Goal: Information Seeking & Learning: Find contact information

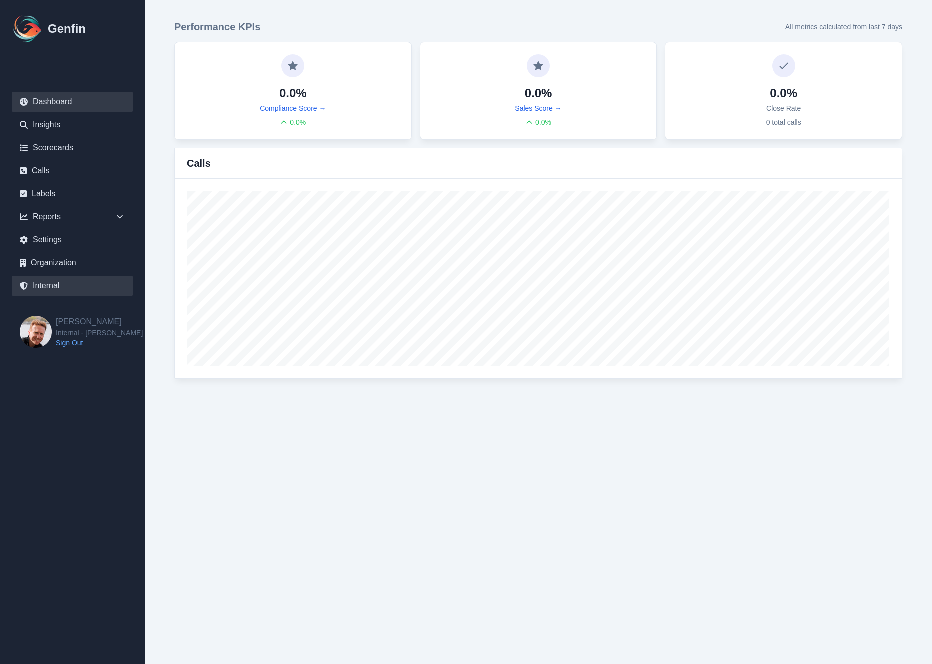
click at [46, 282] on link "Internal" at bounding box center [72, 286] width 121 height 20
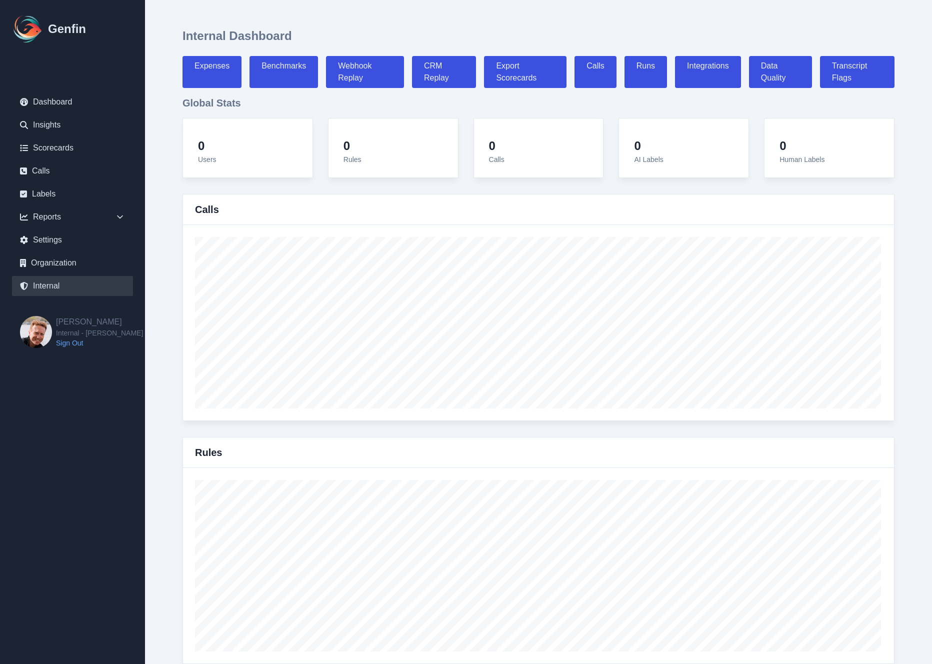
select select "paid"
select select "7"
select select "paid"
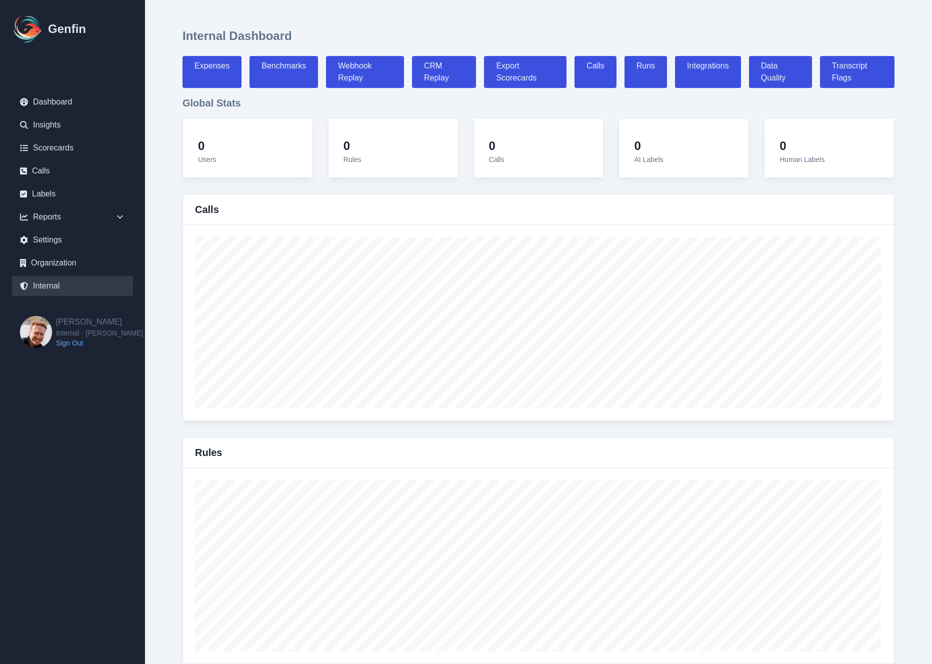
select select "7"
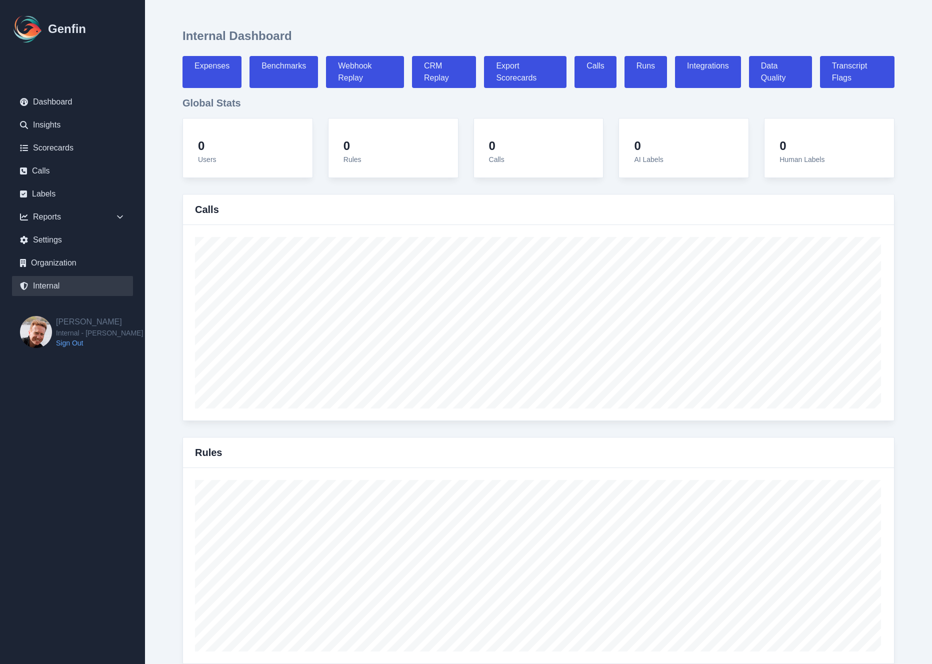
select select "7"
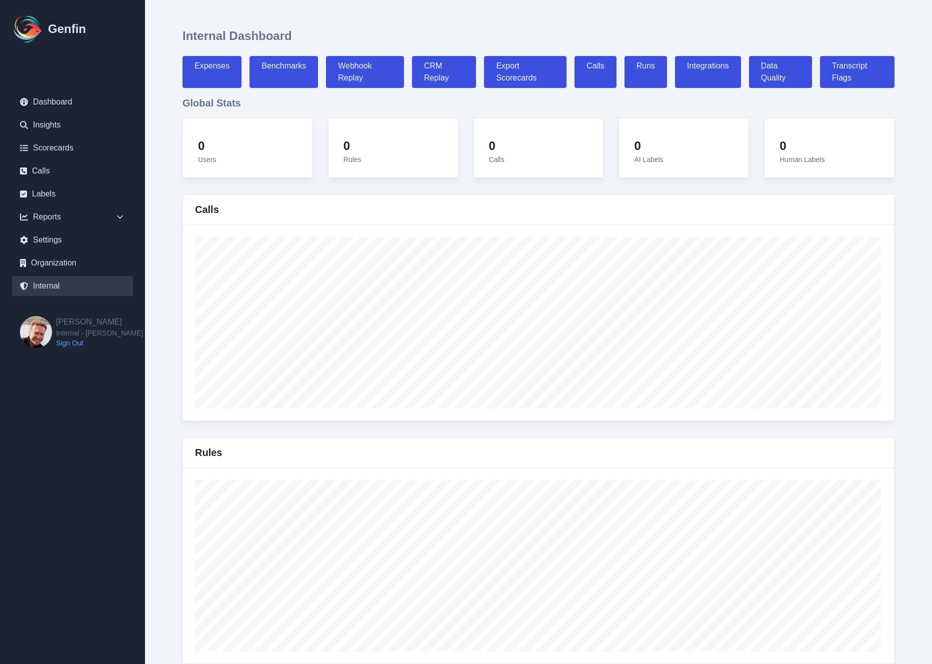
select select "7"
select select "paid"
select select "7"
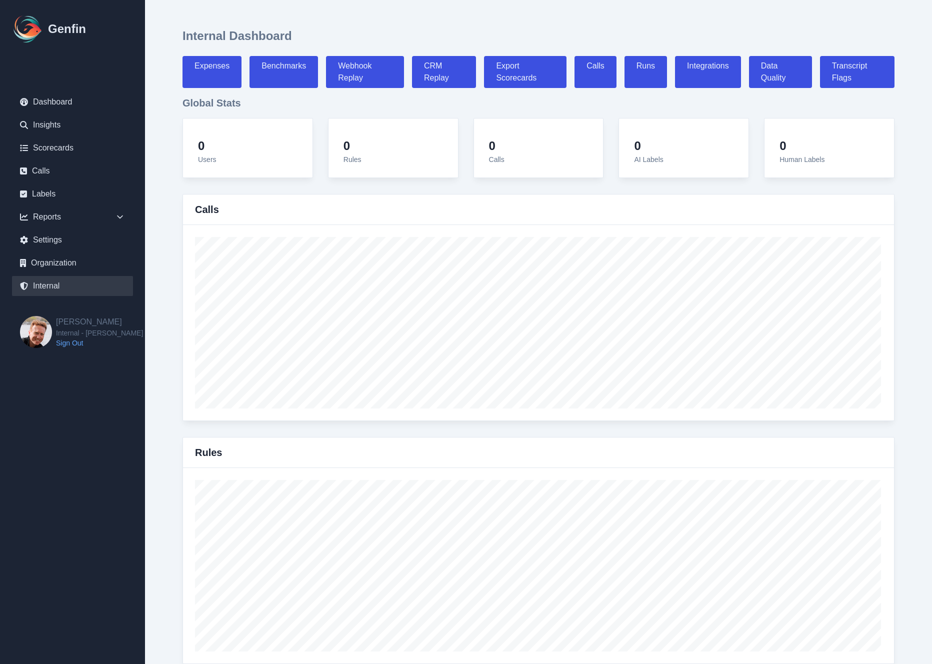
select select "7"
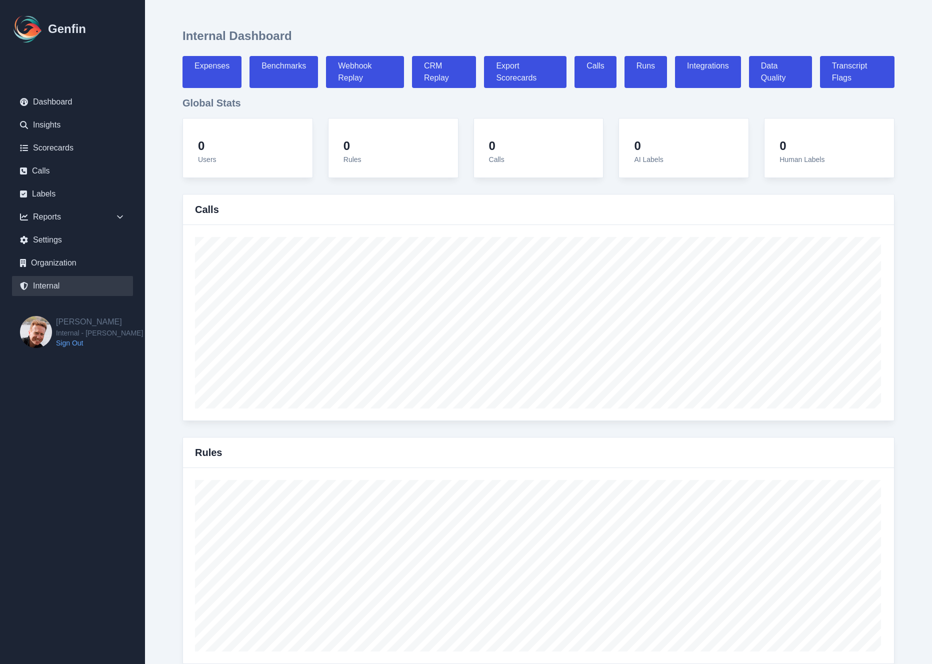
select select "7"
select select "paid"
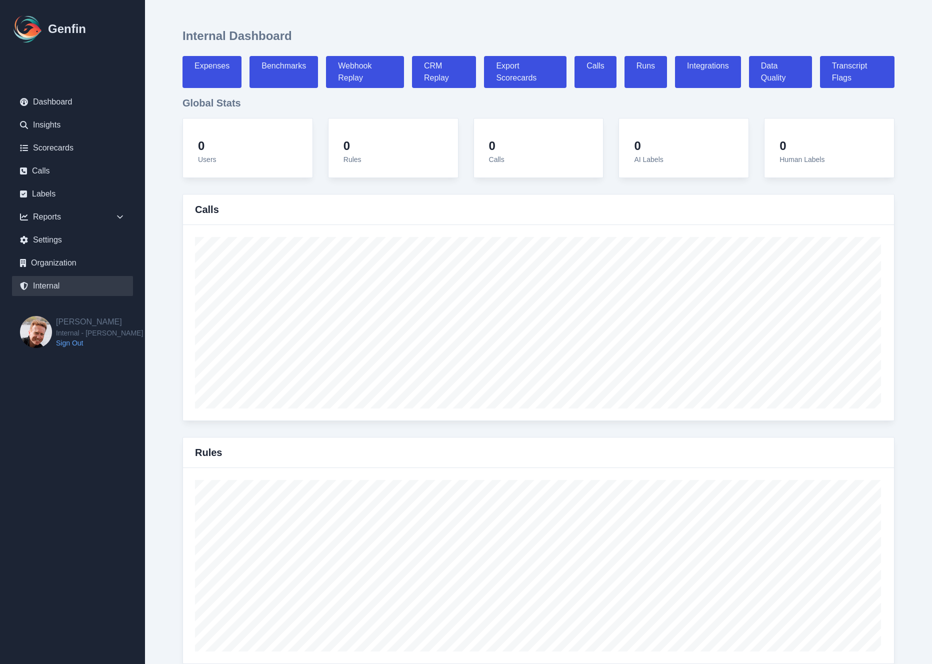
select select "7"
select select "paid"
select select "7"
select select "paid"
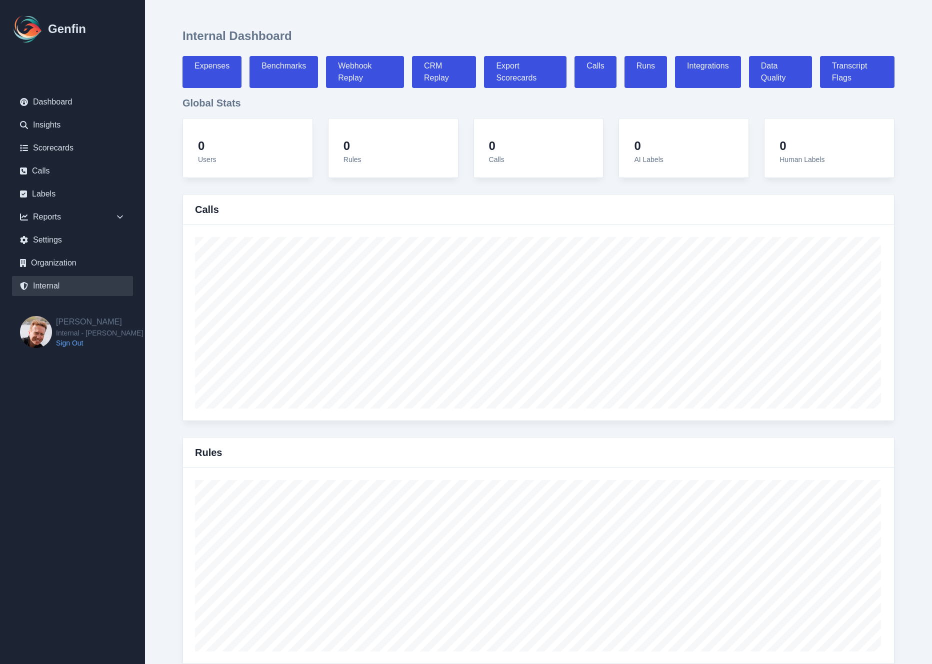
select select "7"
select select "paid"
select select "7"
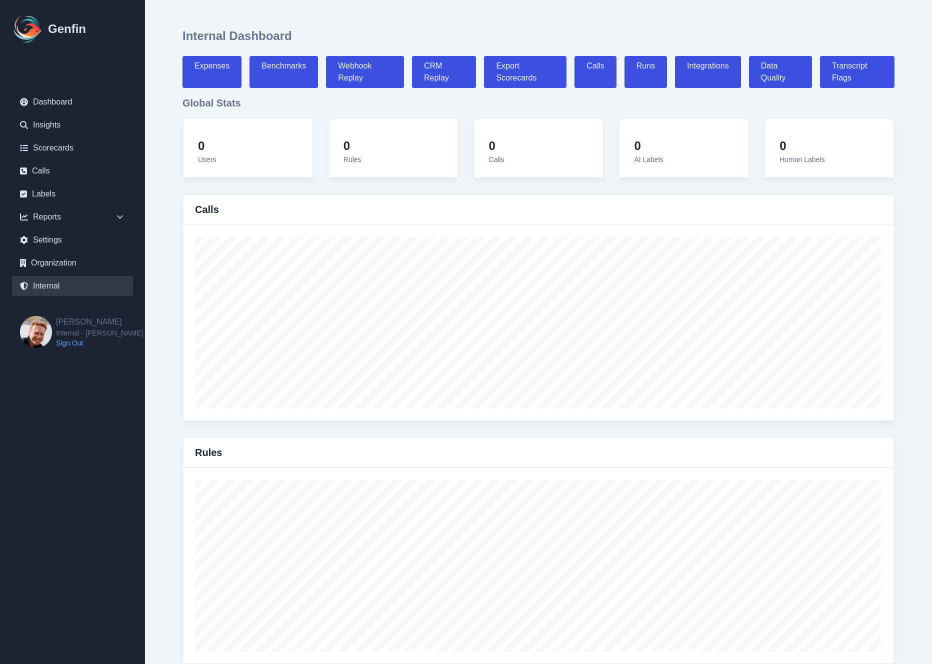
select select "7"
select select "paid"
select select "7"
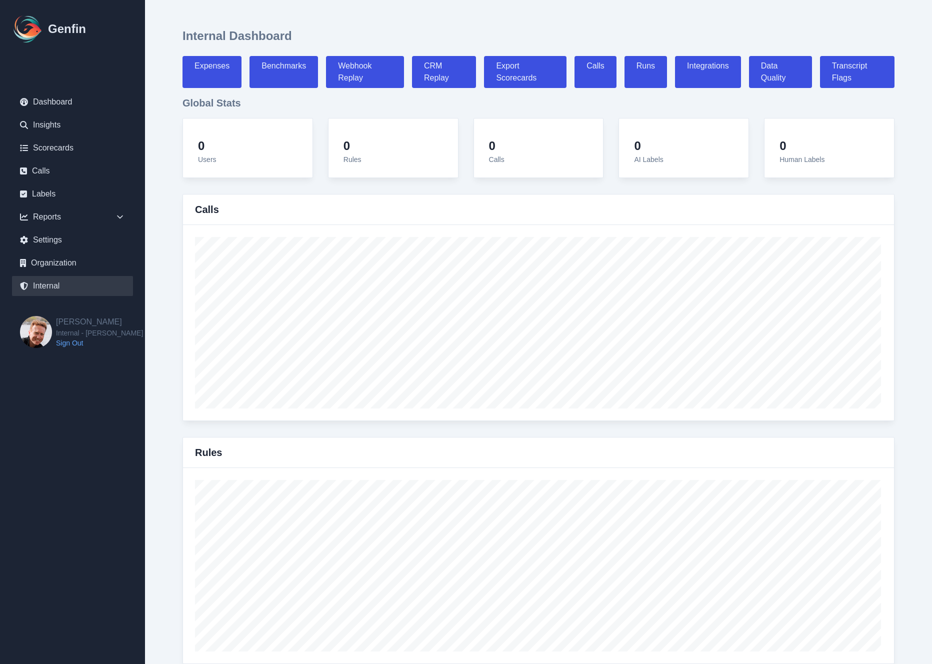
select select "paid"
select select "7"
select select "paid"
select select "7"
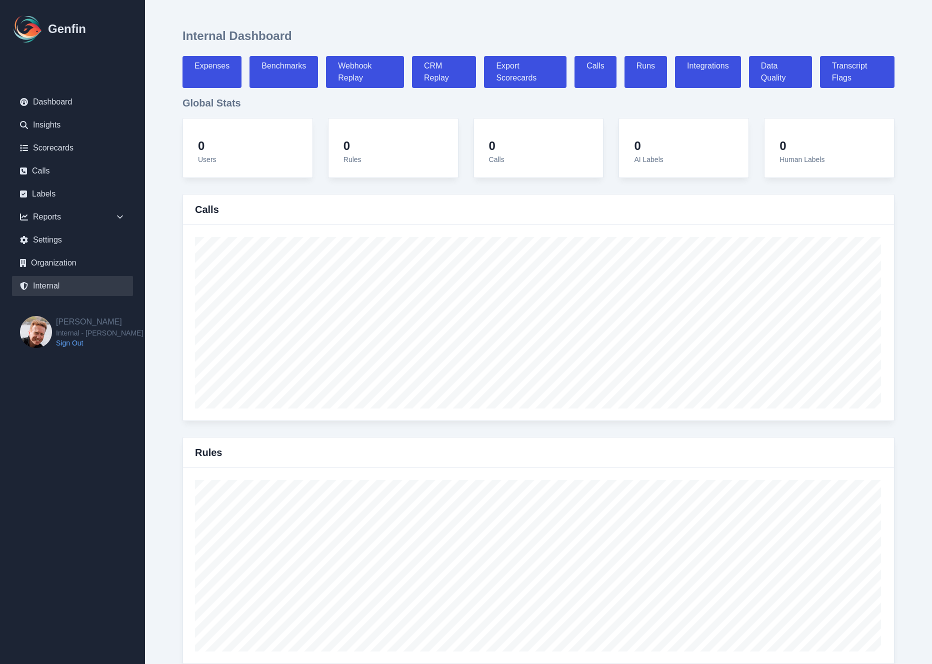
select select "paid"
select select "7"
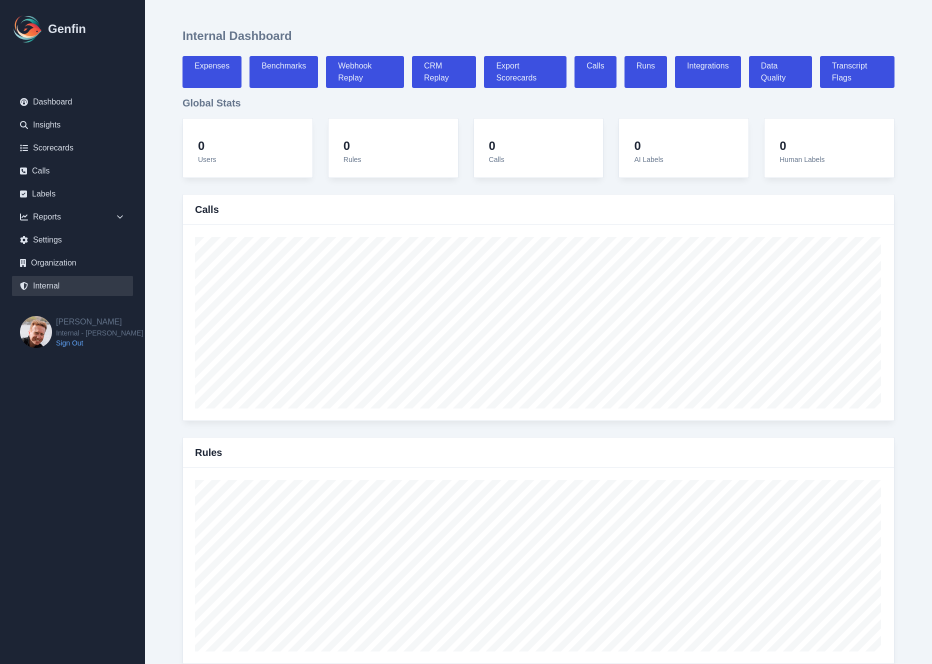
select select "7"
select select "paid"
select select "7"
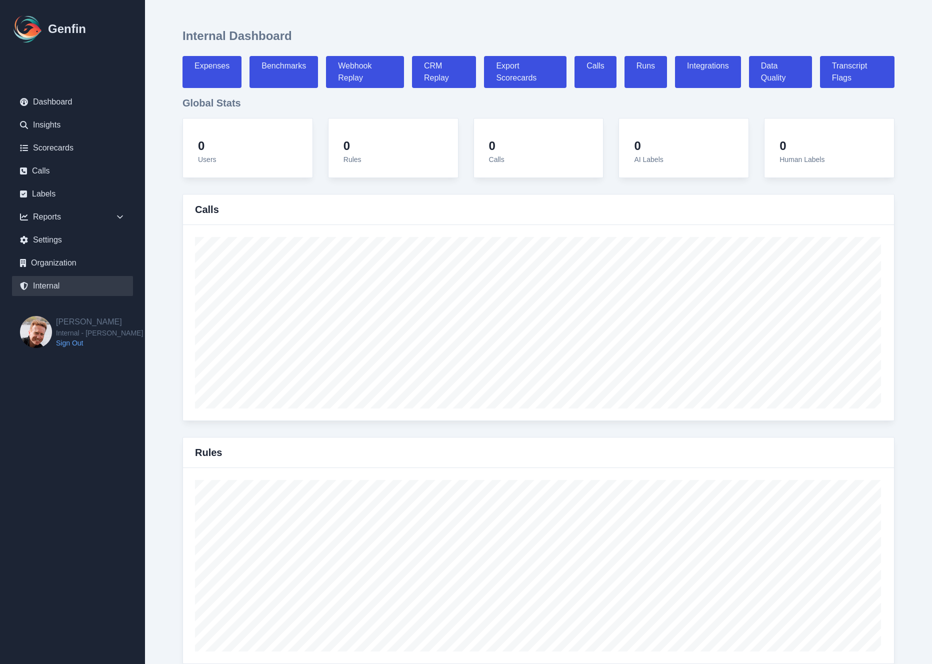
select select "7"
select select "paid"
select select "7"
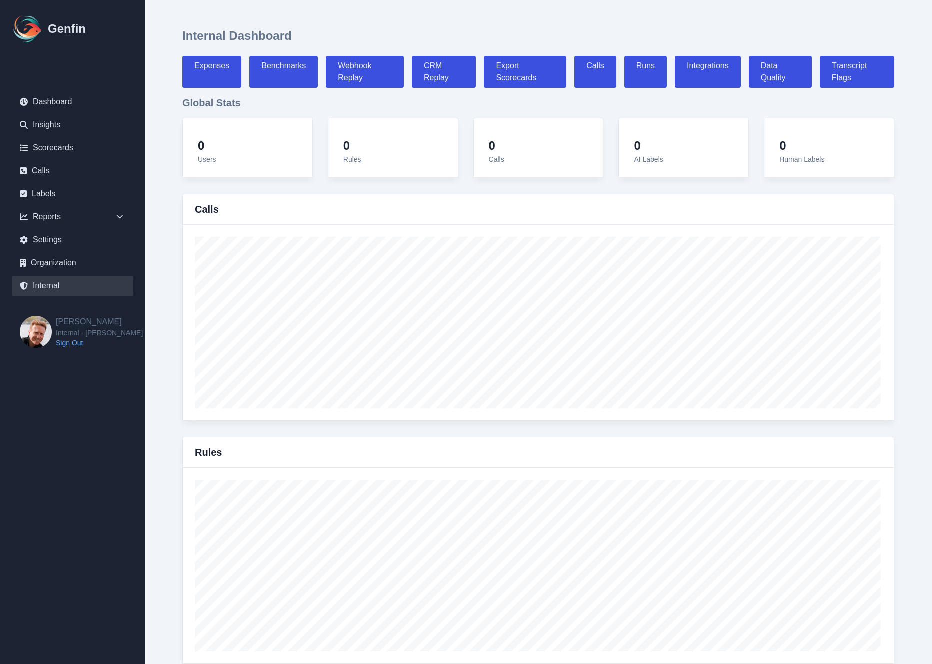
select select "7"
select select "paid"
select select "7"
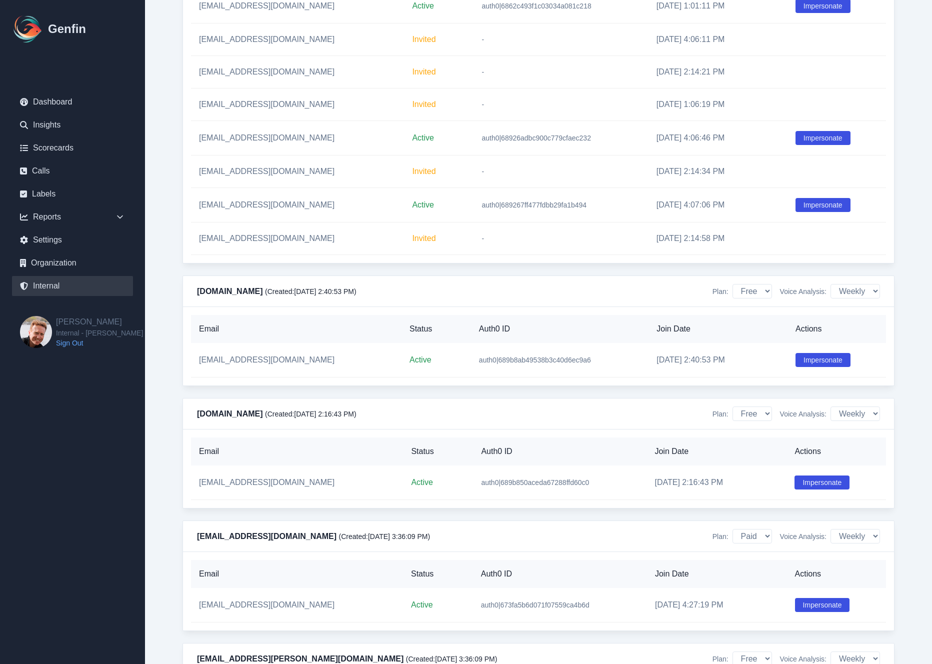
scroll to position [1543, 0]
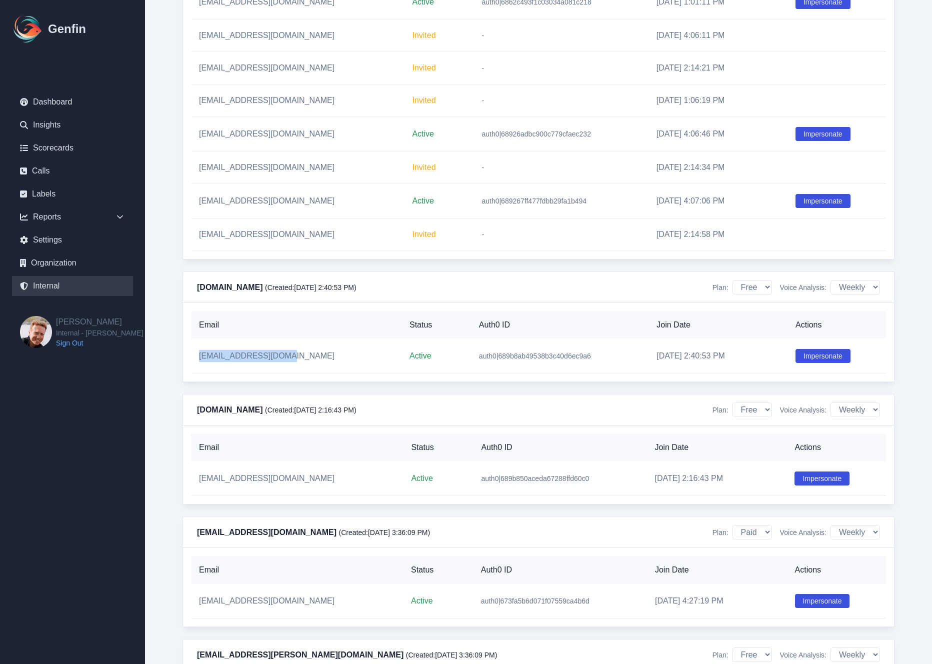
drag, startPoint x: 194, startPoint y: 359, endPoint x: 276, endPoint y: 359, distance: 81.5
click at [276, 359] on td "[EMAIL_ADDRESS][DOMAIN_NAME]" at bounding box center [296, 356] width 211 height 35
copy td "[EMAIL_ADDRESS][DOMAIN_NAME]"
drag, startPoint x: 197, startPoint y: 202, endPoint x: 293, endPoint y: 202, distance: 96.0
click at [294, 205] on td "[EMAIL_ADDRESS][DOMAIN_NAME]" at bounding box center [297, 201] width 213 height 35
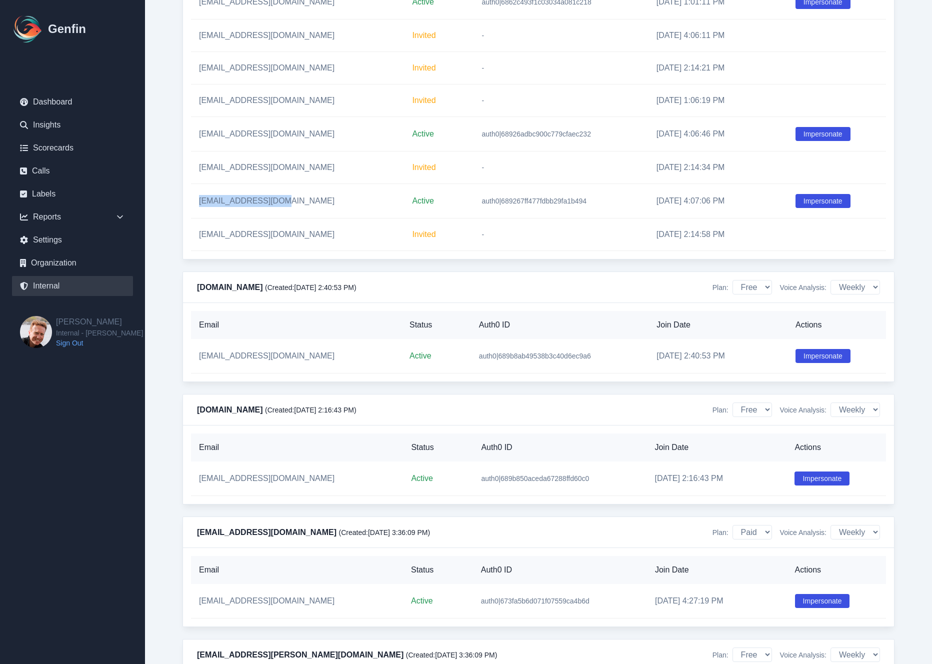
copy td "[EMAIL_ADDRESS][DOMAIN_NAME]"
drag, startPoint x: 196, startPoint y: 136, endPoint x: 296, endPoint y: 132, distance: 99.6
click at [297, 132] on td "[EMAIL_ADDRESS][DOMAIN_NAME]" at bounding box center [297, 134] width 213 height 35
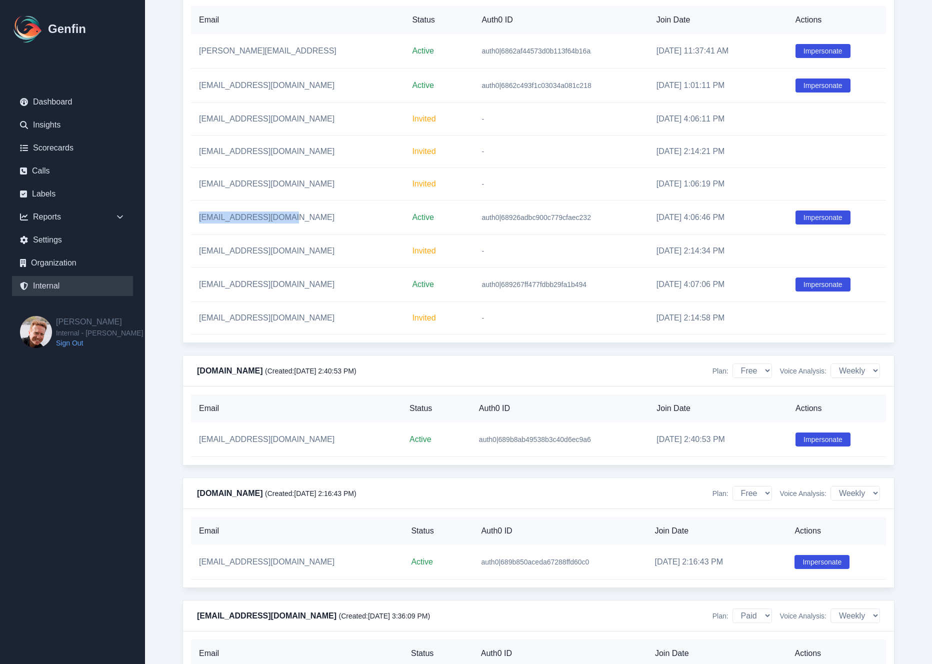
scroll to position [1448, 0]
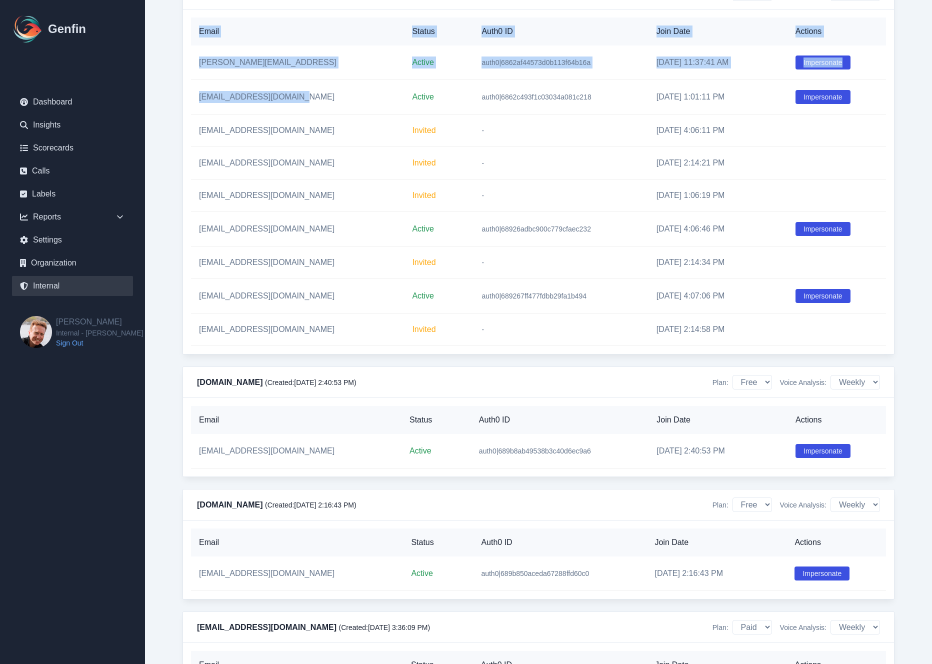
drag, startPoint x: 190, startPoint y: 99, endPoint x: 304, endPoint y: 99, distance: 114.0
click at [304, 99] on div "Email Status Auth0 ID Join Date Actions [PERSON_NAME][EMAIL_ADDRESS] Active aut…" at bounding box center [538, 182] width 711 height 345
click at [304, 99] on td "[EMAIL_ADDRESS][DOMAIN_NAME]" at bounding box center [297, 97] width 213 height 35
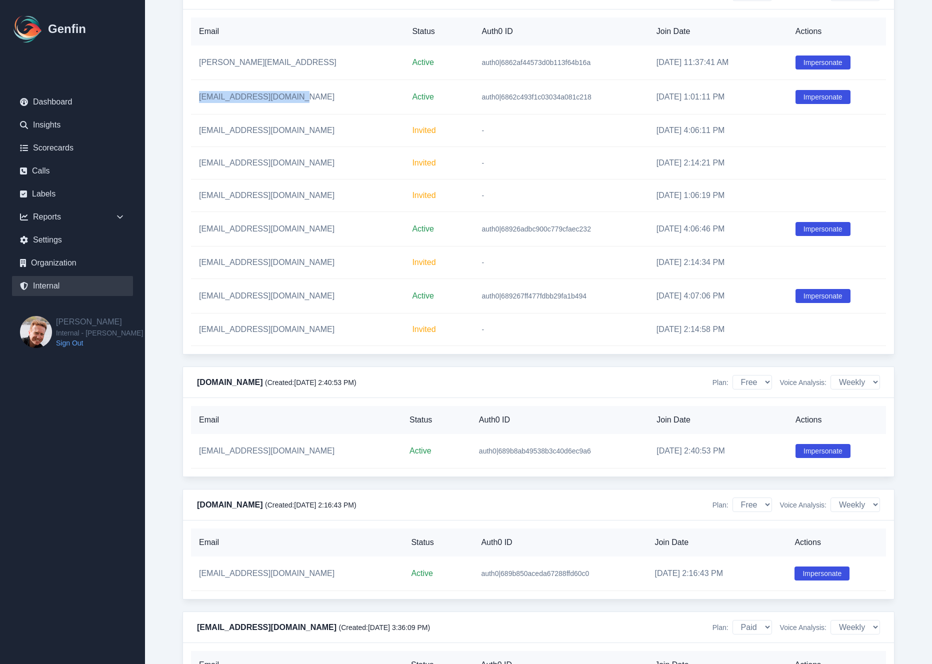
drag, startPoint x: 298, startPoint y: 99, endPoint x: 194, endPoint y: 97, distance: 104.0
click at [194, 97] on td "[EMAIL_ADDRESS][DOMAIN_NAME]" at bounding box center [297, 97] width 213 height 35
drag, startPoint x: 199, startPoint y: 64, endPoint x: 298, endPoint y: 64, distance: 99.0
click at [298, 64] on td "[PERSON_NAME][EMAIL_ADDRESS]" at bounding box center [297, 63] width 213 height 35
copy td "[PERSON_NAME][EMAIL_ADDRESS]"
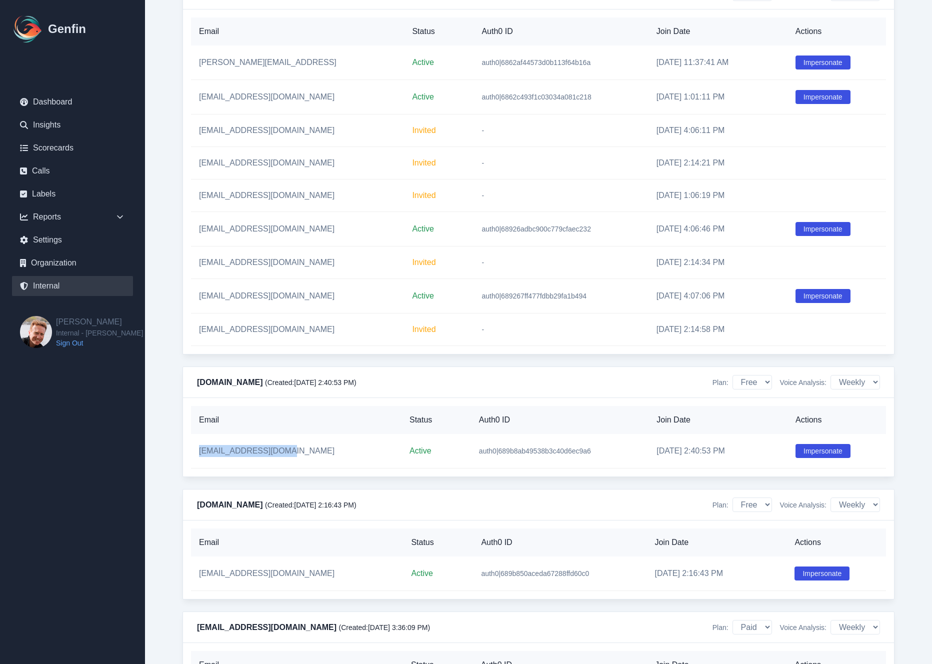
drag, startPoint x: 194, startPoint y: 455, endPoint x: 297, endPoint y: 452, distance: 103.1
click at [297, 456] on td "[EMAIL_ADDRESS][DOMAIN_NAME]" at bounding box center [296, 451] width 211 height 35
copy td "[EMAIL_ADDRESS][DOMAIN_NAME]"
drag, startPoint x: 296, startPoint y: 578, endPoint x: 194, endPoint y: 580, distance: 102.0
click at [194, 580] on td "[EMAIL_ADDRESS][DOMAIN_NAME]" at bounding box center [297, 574] width 212 height 35
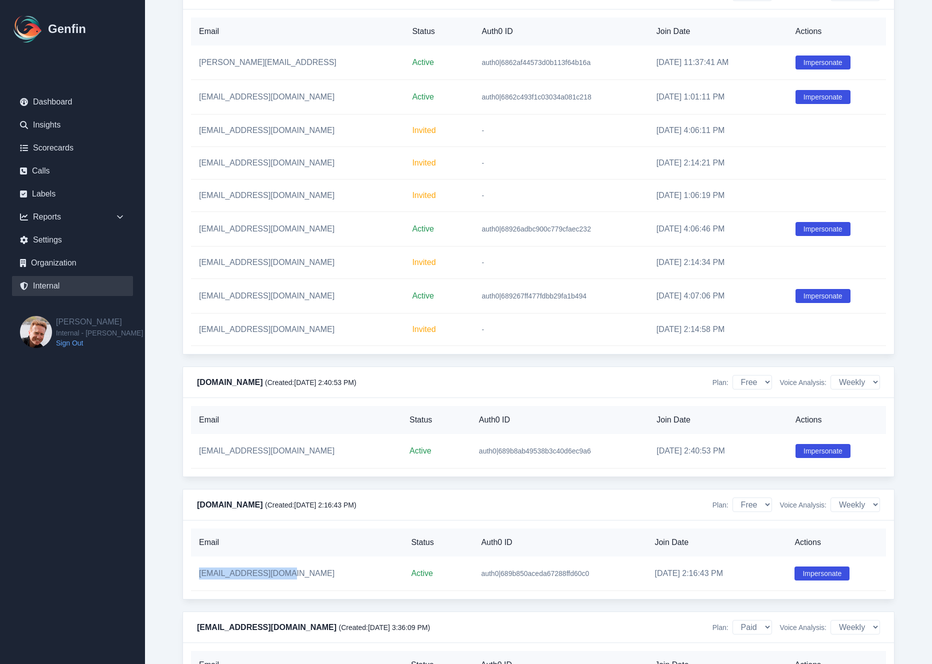
copy td "[EMAIL_ADDRESS][DOMAIN_NAME]"
drag, startPoint x: 197, startPoint y: 452, endPoint x: 288, endPoint y: 452, distance: 91.0
click at [288, 452] on td "[EMAIL_ADDRESS][DOMAIN_NAME]" at bounding box center [296, 451] width 211 height 35
copy td "[EMAIL_ADDRESS][DOMAIN_NAME]"
drag, startPoint x: 428, startPoint y: 455, endPoint x: 571, endPoint y: 453, distance: 143.0
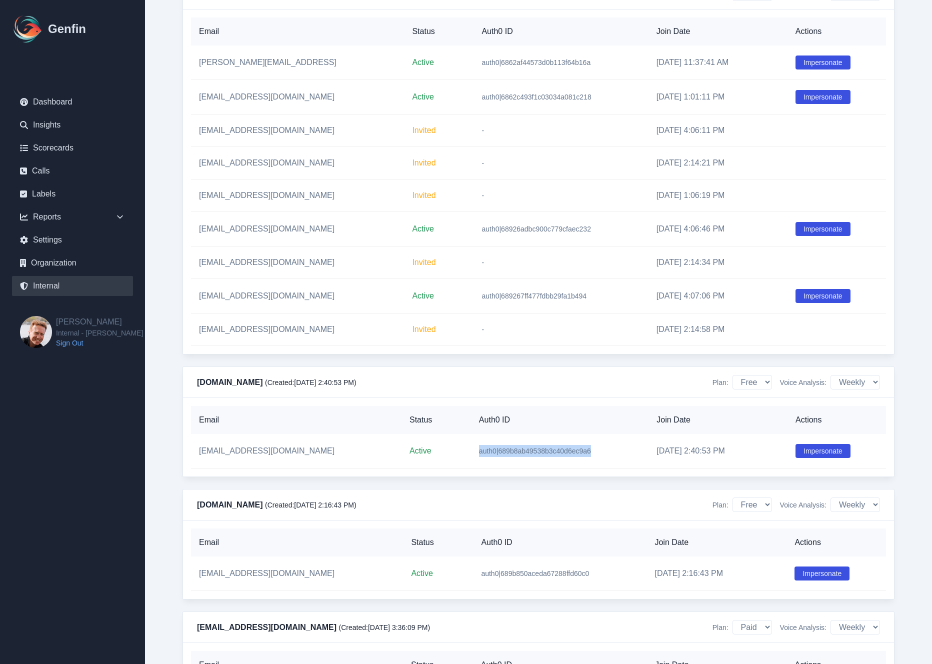
click at [571, 453] on td "auth0|689b8ab49538b3c40d6ec9a6" at bounding box center [560, 451] width 178 height 35
copy span "auth0|689b8ab49538b3c40d6ec9a6"
drag, startPoint x: 193, startPoint y: 582, endPoint x: 298, endPoint y: 582, distance: 104.5
click at [298, 582] on td "[EMAIL_ADDRESS][DOMAIN_NAME]" at bounding box center [297, 574] width 212 height 35
copy td "[EMAIL_ADDRESS][DOMAIN_NAME]"
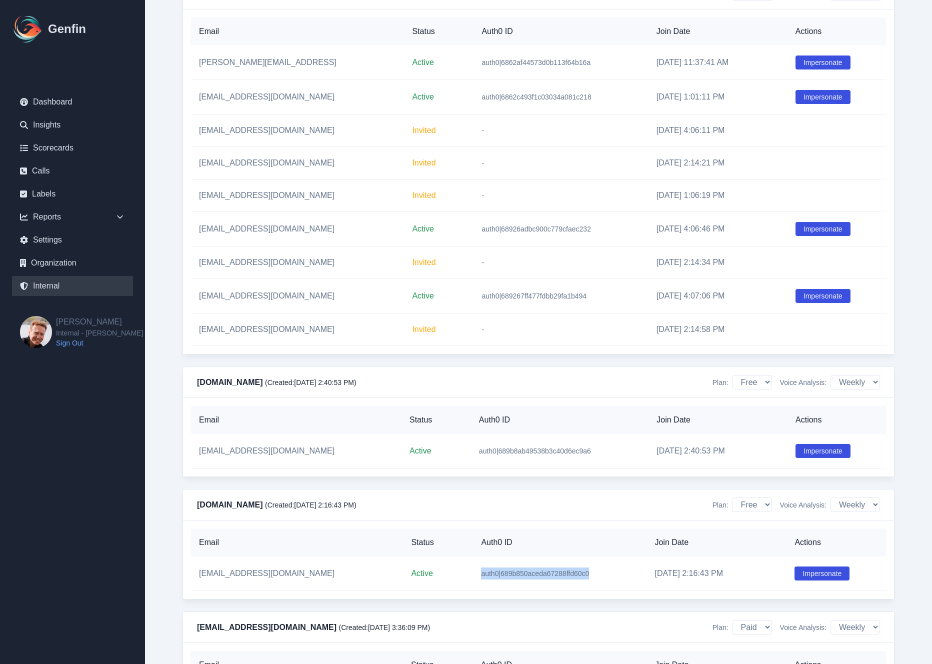
drag, startPoint x: 433, startPoint y: 578, endPoint x: 554, endPoint y: 581, distance: 121.1
click at [554, 581] on td "auth0|689b850aceda67288ffd60c0" at bounding box center [560, 574] width 174 height 35
copy span "auth0|689b850aceda67288ffd60c0"
drag, startPoint x: 191, startPoint y: 452, endPoint x: 285, endPoint y: 453, distance: 94.0
click at [285, 453] on td "[EMAIL_ADDRESS][DOMAIN_NAME]" at bounding box center [296, 451] width 211 height 35
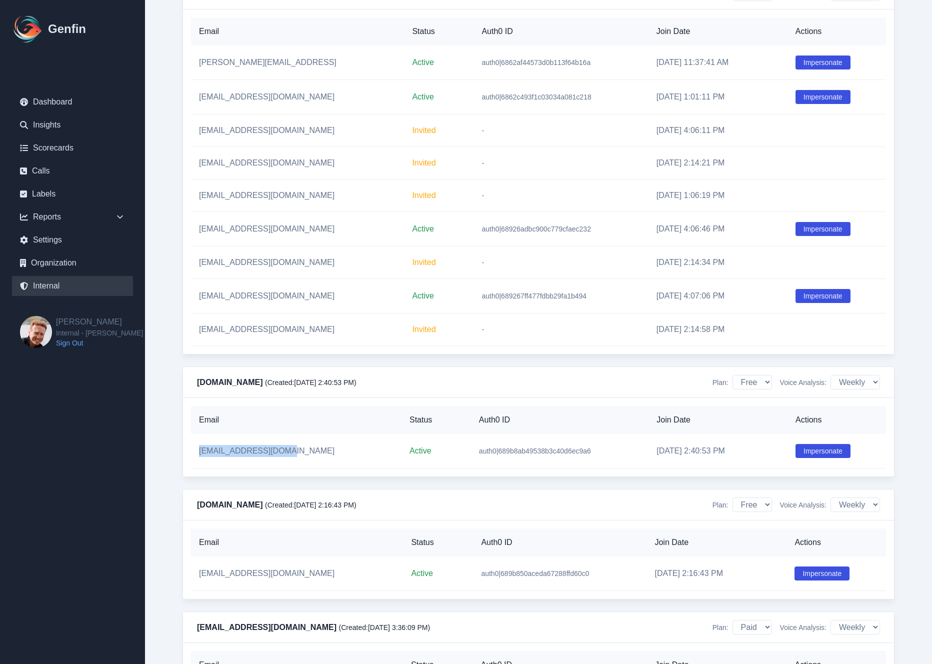
copy td "[EMAIL_ADDRESS][DOMAIN_NAME]"
drag, startPoint x: 194, startPoint y: 577, endPoint x: 308, endPoint y: 578, distance: 114.0
click at [308, 578] on td "[EMAIL_ADDRESS][DOMAIN_NAME]" at bounding box center [297, 574] width 212 height 35
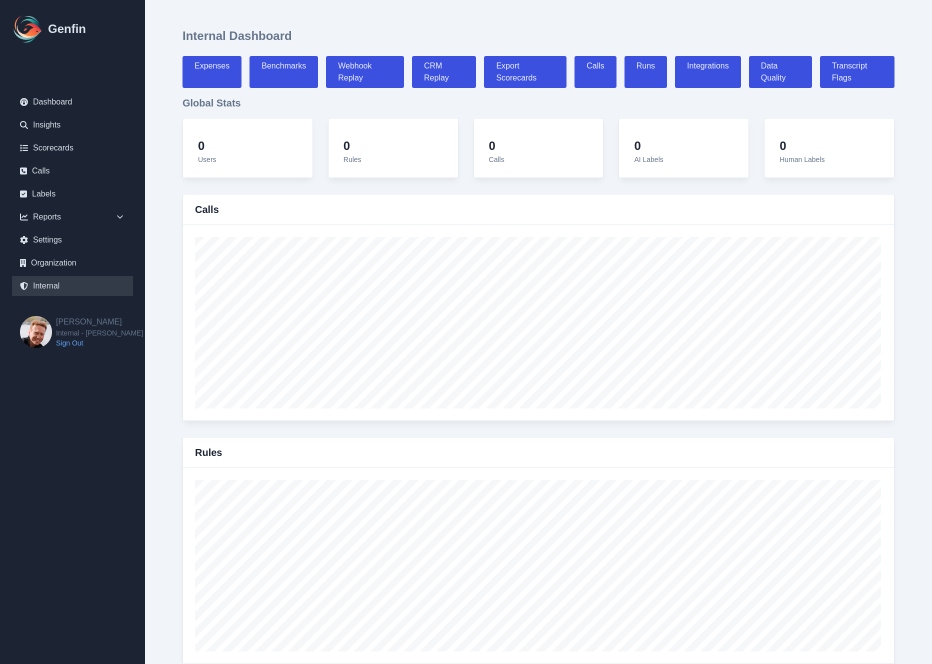
select select "paid"
select select "7"
select select "paid"
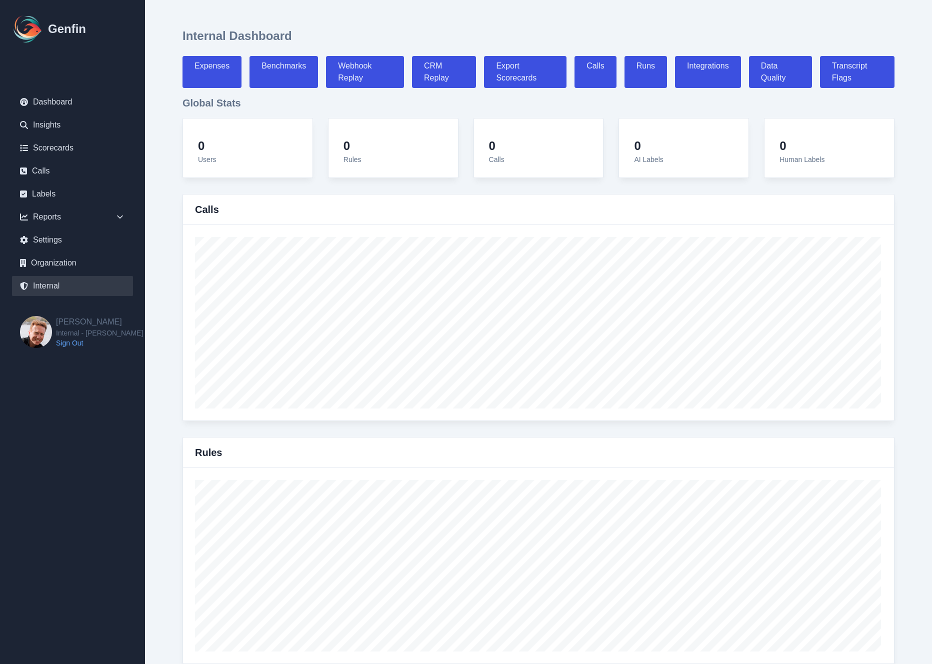
select select "7"
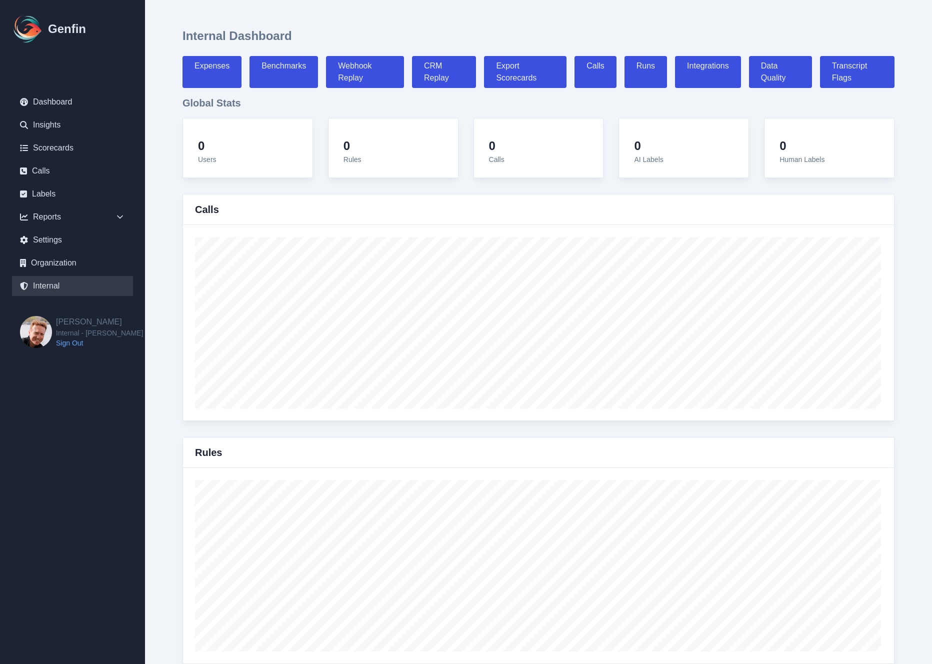
select select "7"
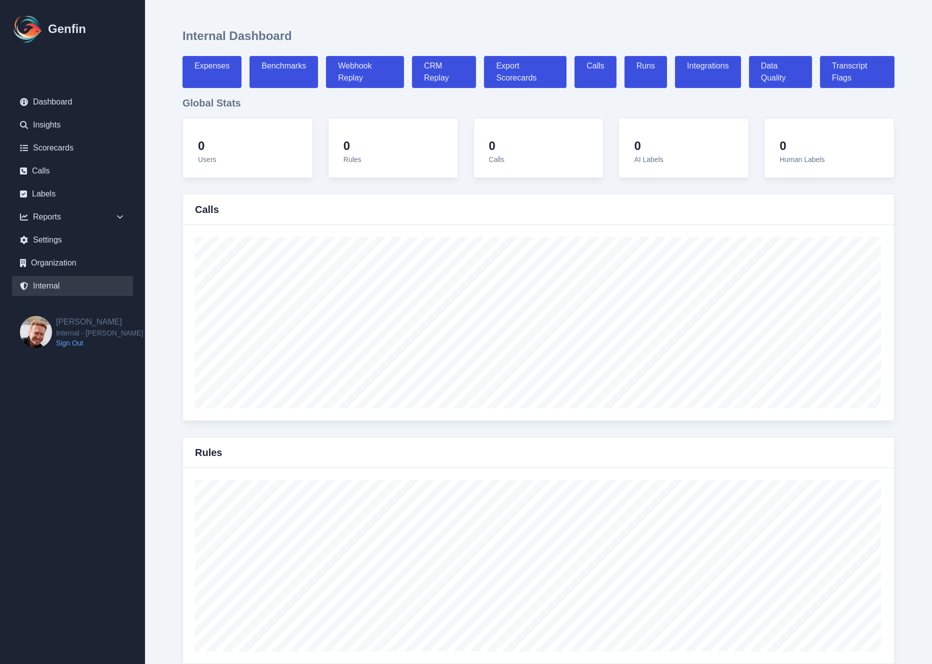
select select "7"
select select "paid"
select select "7"
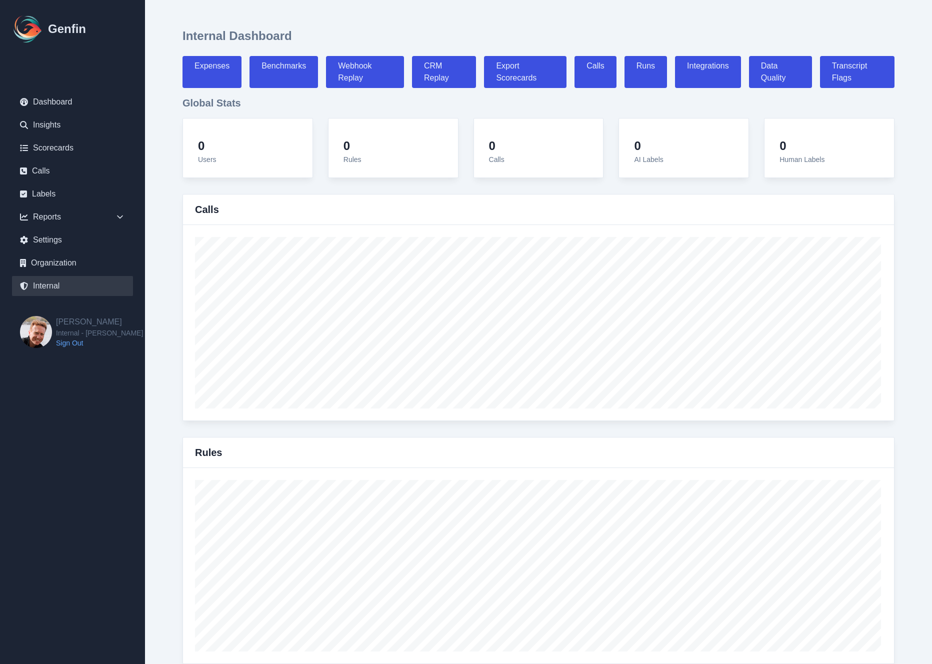
select select "7"
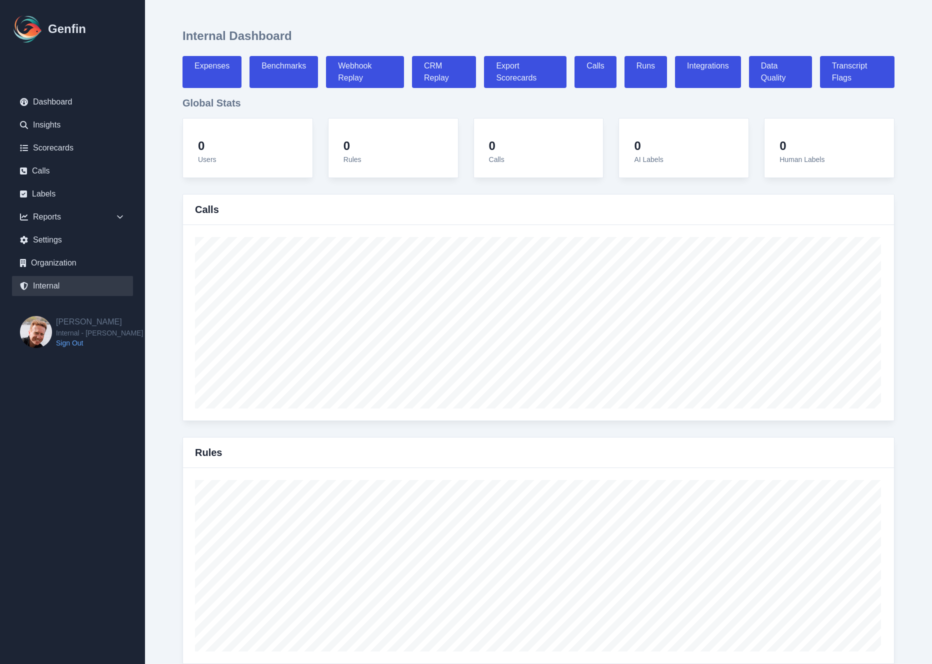
select select "7"
select select "paid"
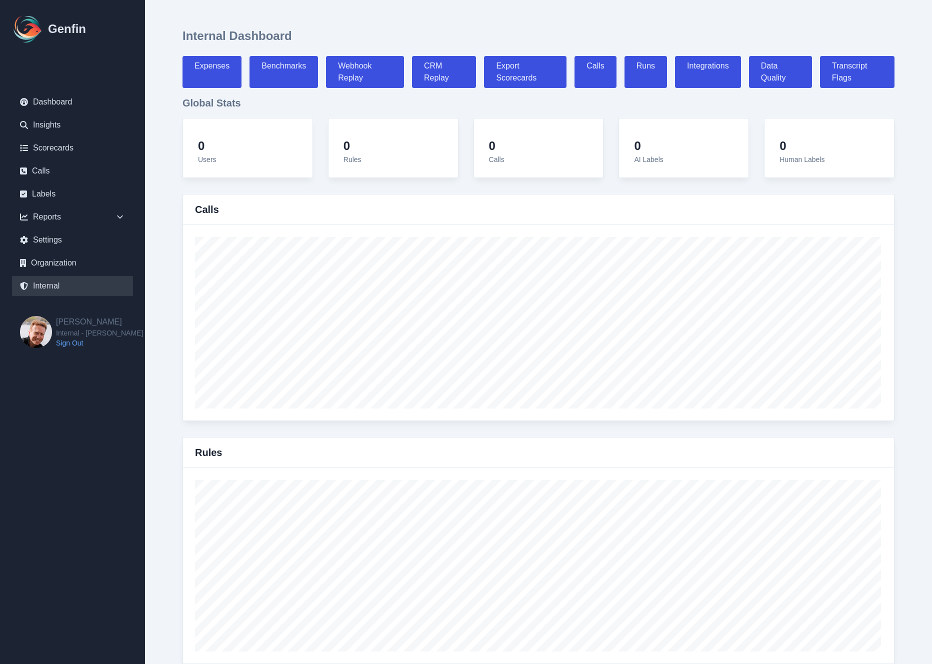
select select "7"
select select "paid"
select select "7"
select select "paid"
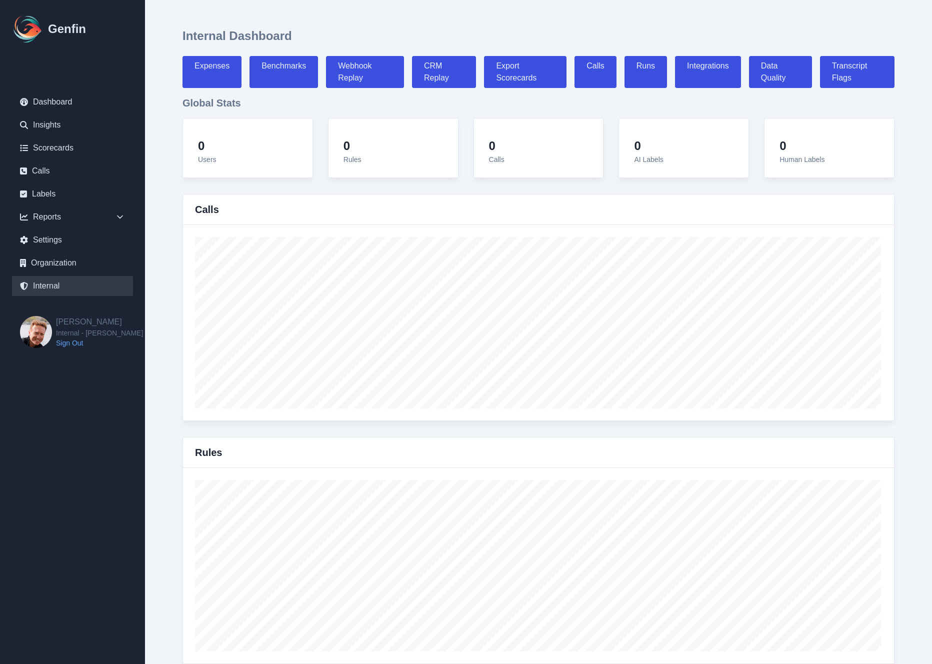
select select "7"
select select "paid"
select select "7"
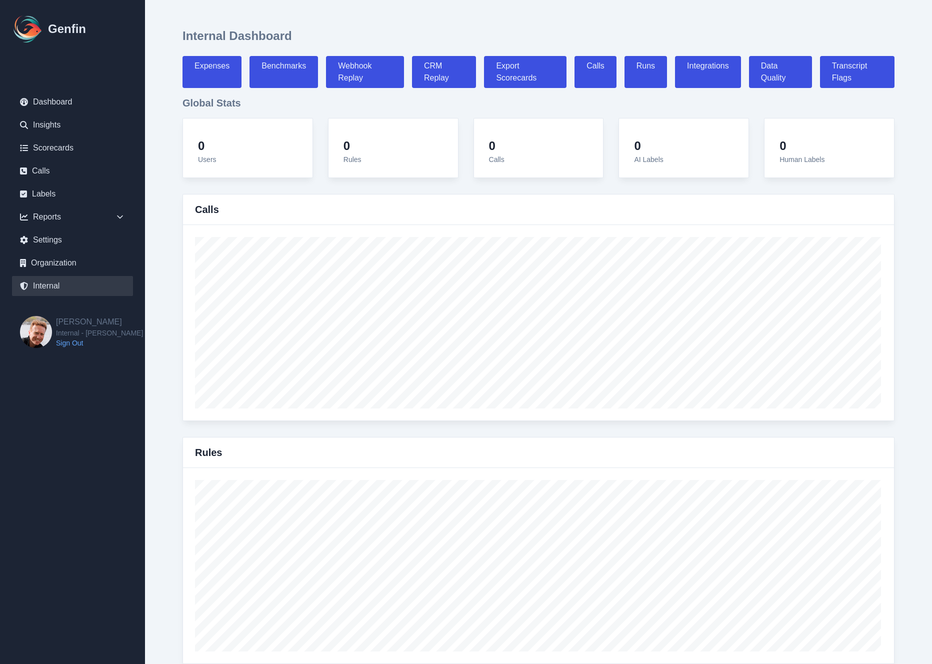
select select "7"
select select "paid"
select select "7"
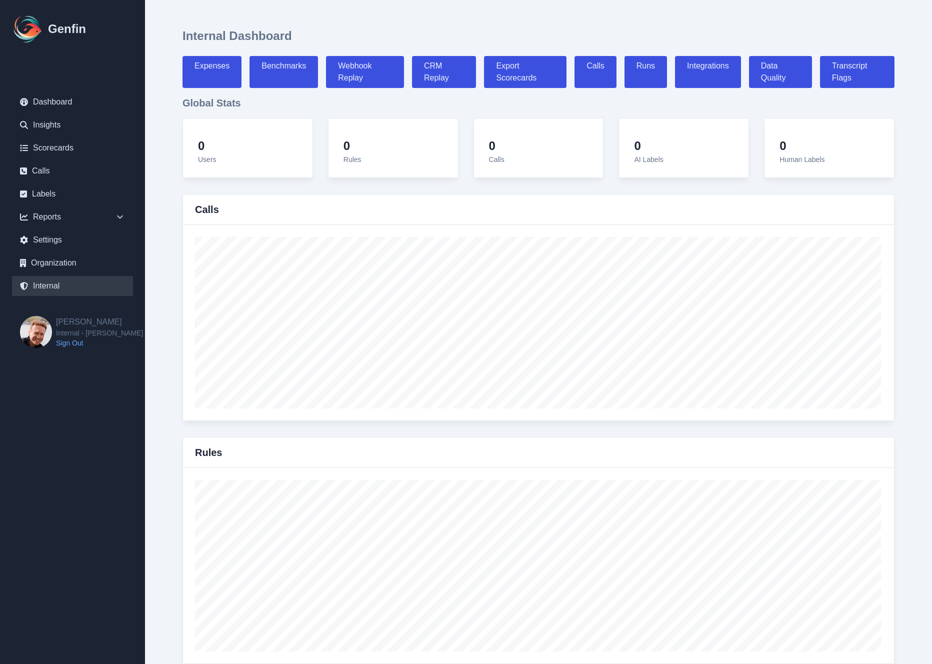
select select "paid"
select select "7"
select select "paid"
select select "7"
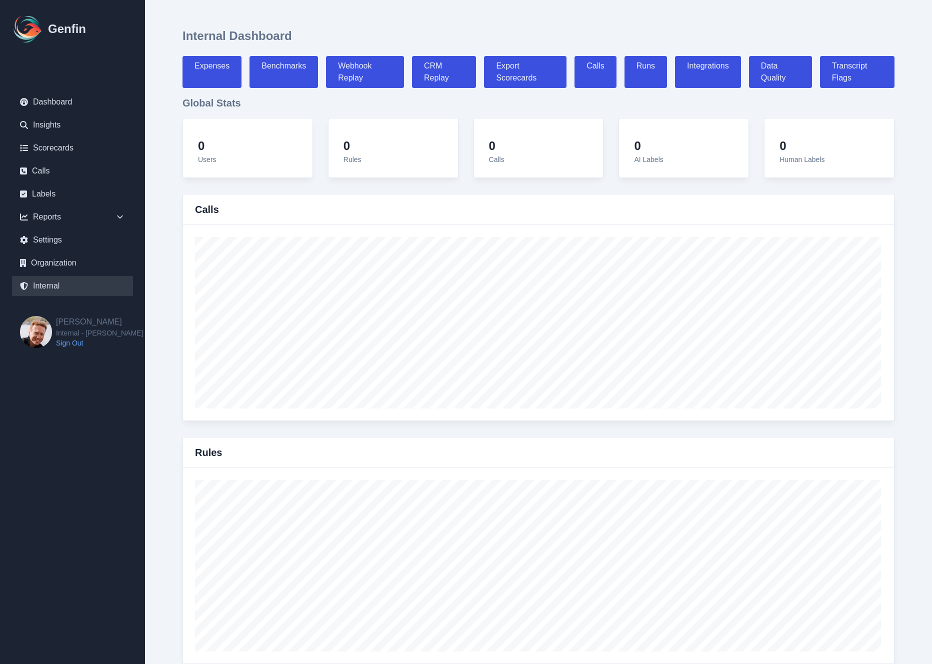
select select "paid"
select select "7"
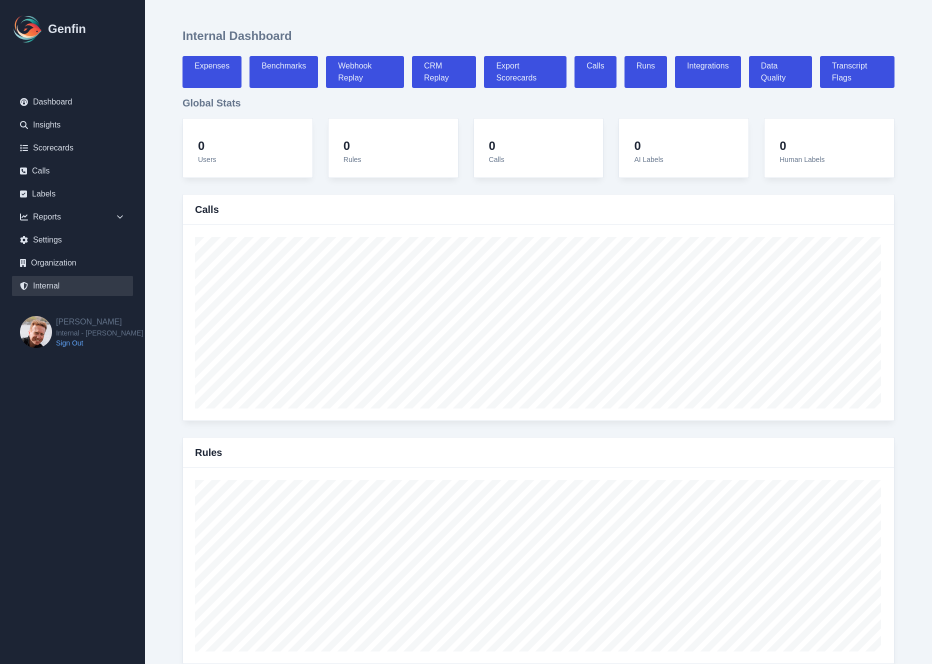
select select "7"
select select "paid"
select select "7"
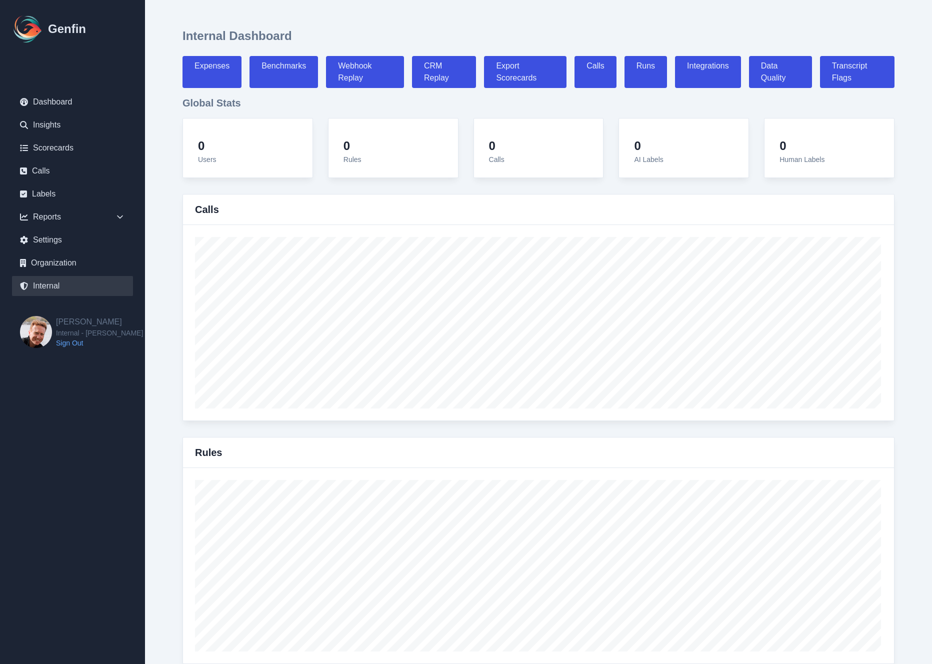
select select "7"
select select "paid"
select select "7"
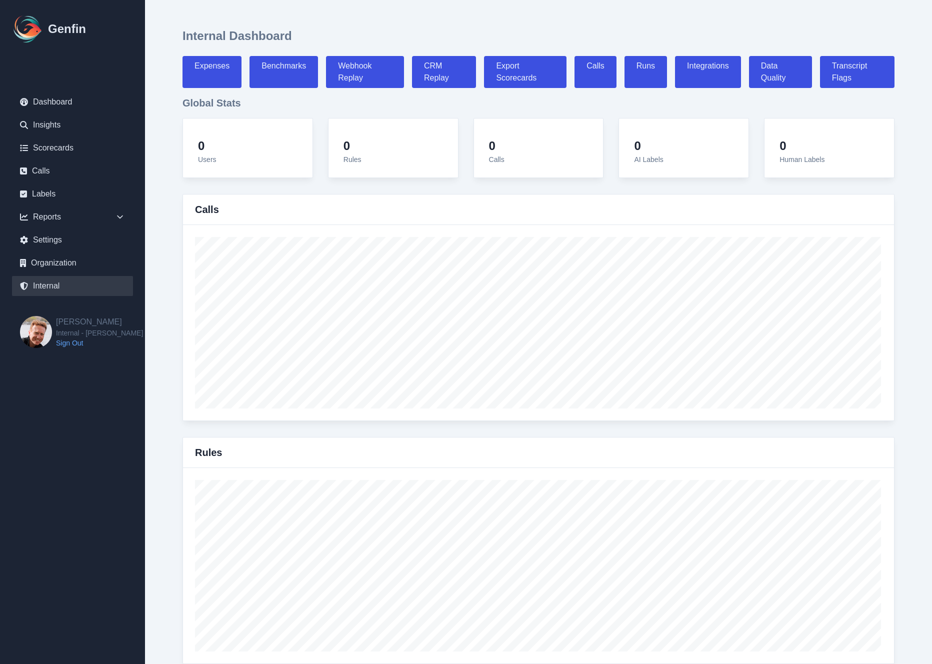
select select "7"
select select "paid"
select select "7"
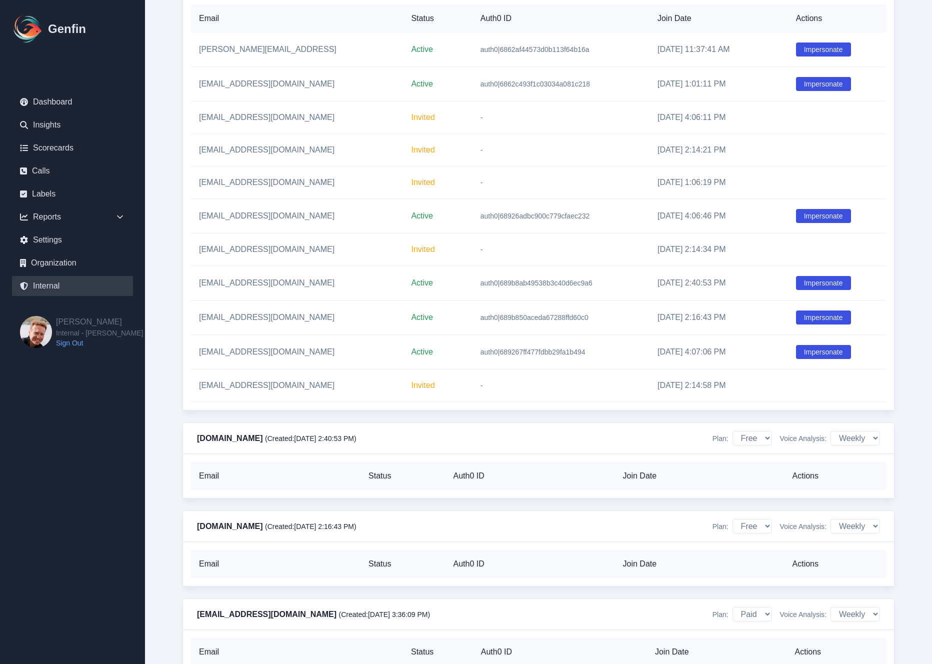
scroll to position [1445, 0]
